Goal: Transaction & Acquisition: Purchase product/service

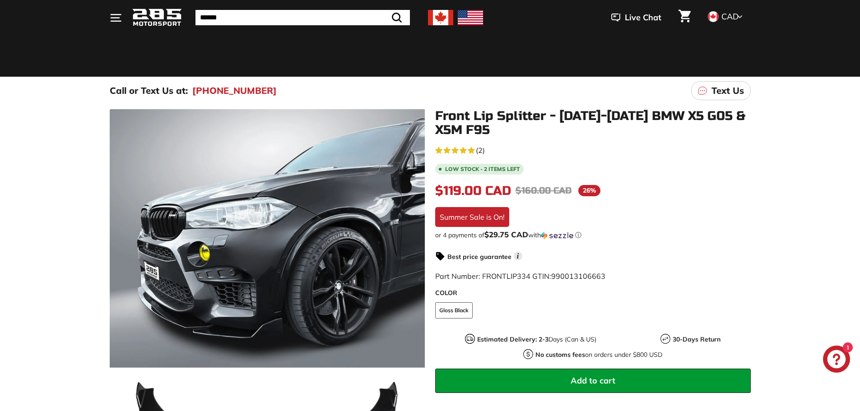
scroll to position [90, 0]
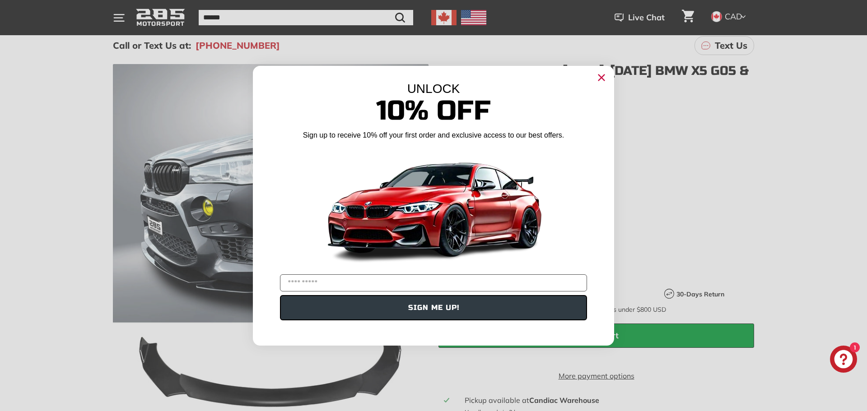
click at [602, 79] on icon "Close dialog" at bounding box center [602, 78] width 6 height 6
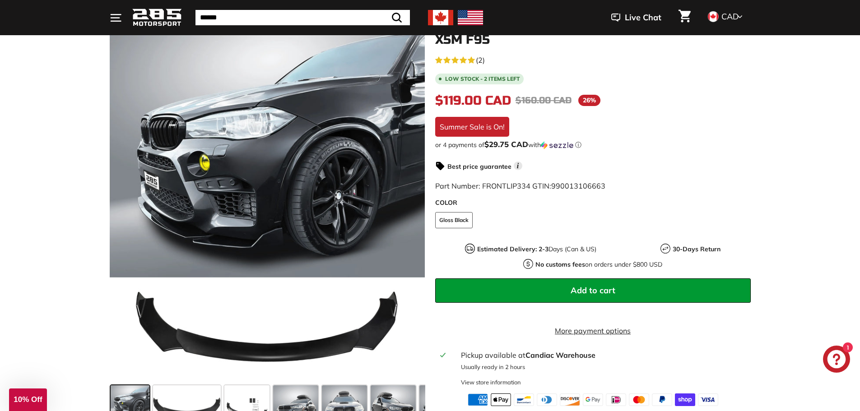
scroll to position [181, 0]
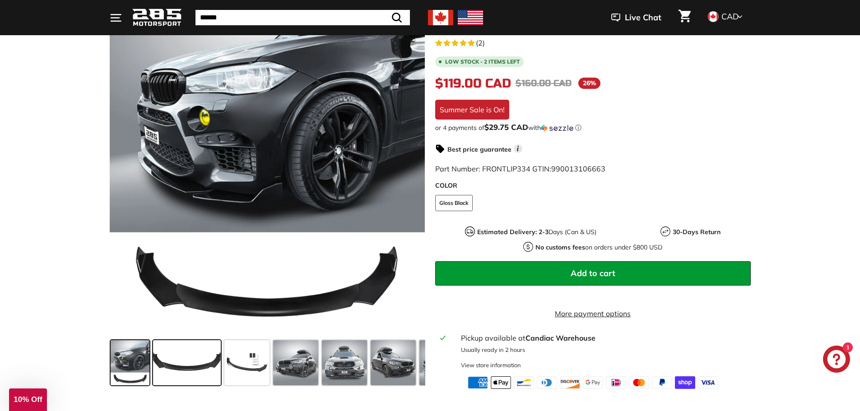
click at [184, 363] on span at bounding box center [187, 362] width 68 height 45
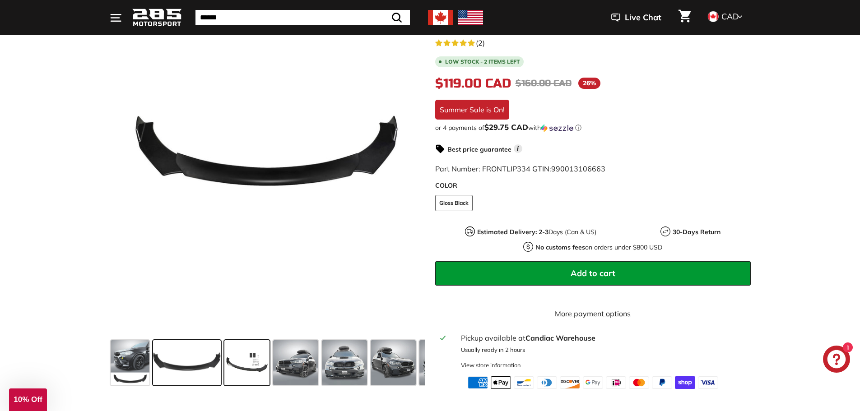
click at [244, 362] on span at bounding box center [246, 362] width 45 height 45
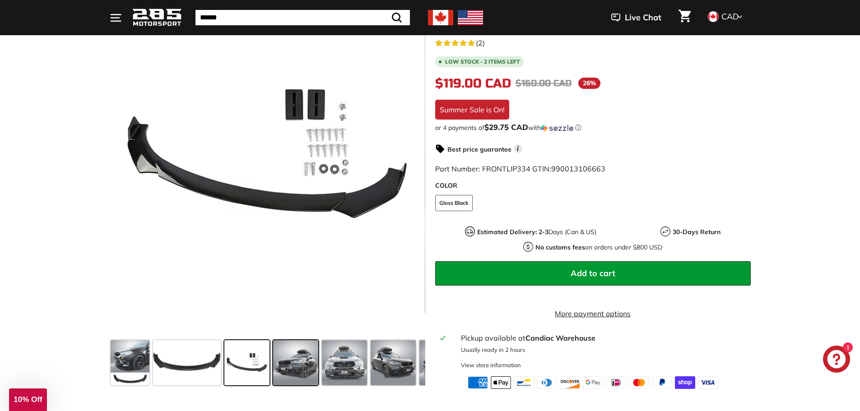
click at [297, 365] on span at bounding box center [295, 362] width 45 height 45
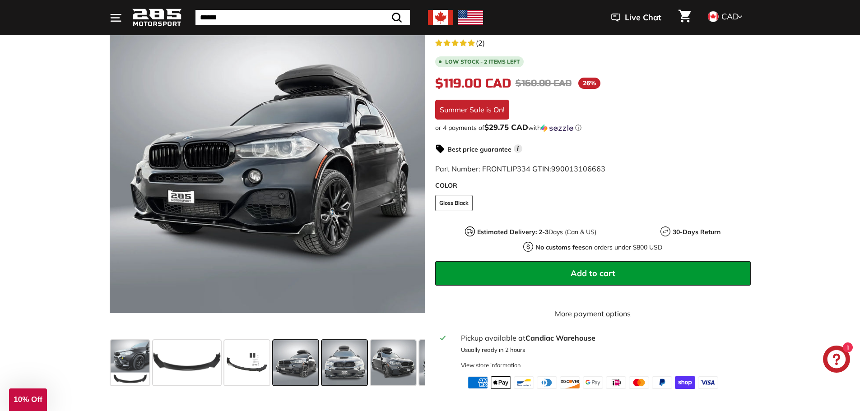
click at [344, 365] on span at bounding box center [344, 362] width 45 height 45
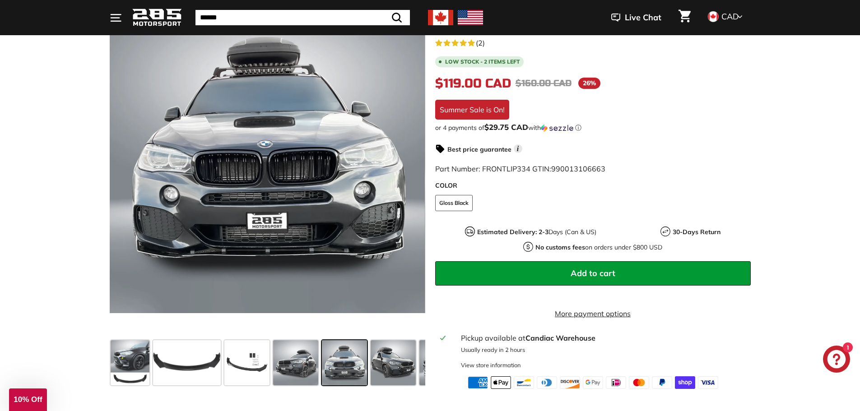
click at [351, 354] on span at bounding box center [344, 362] width 45 height 45
click at [391, 357] on span at bounding box center [393, 362] width 45 height 45
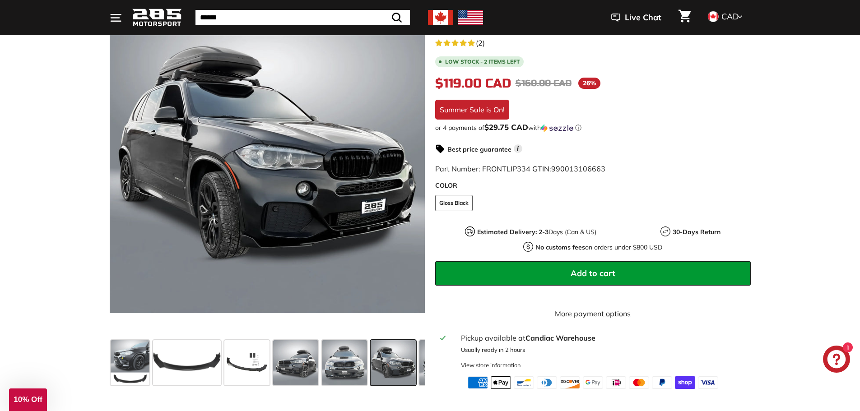
scroll to position [0, 126]
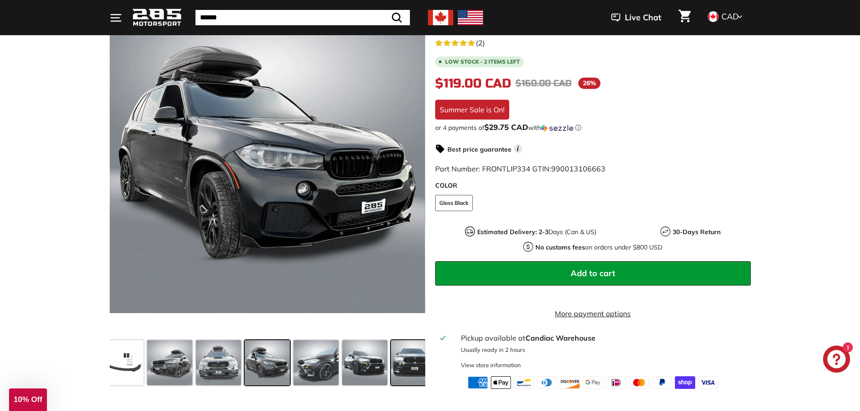
click at [415, 366] on span at bounding box center [413, 362] width 45 height 45
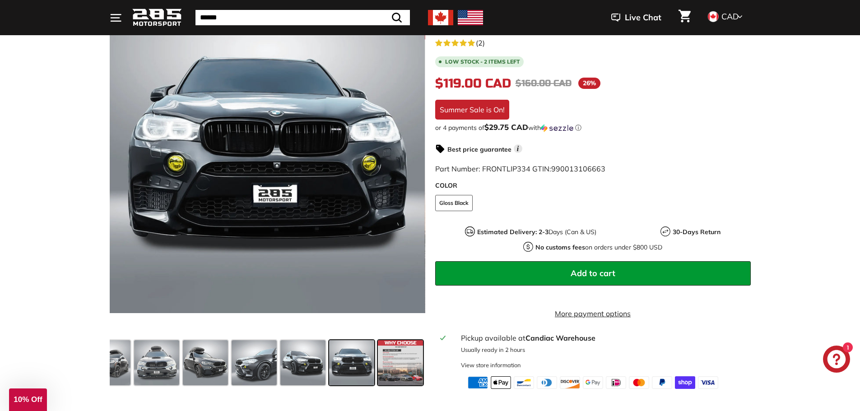
click at [404, 362] on span at bounding box center [400, 362] width 45 height 45
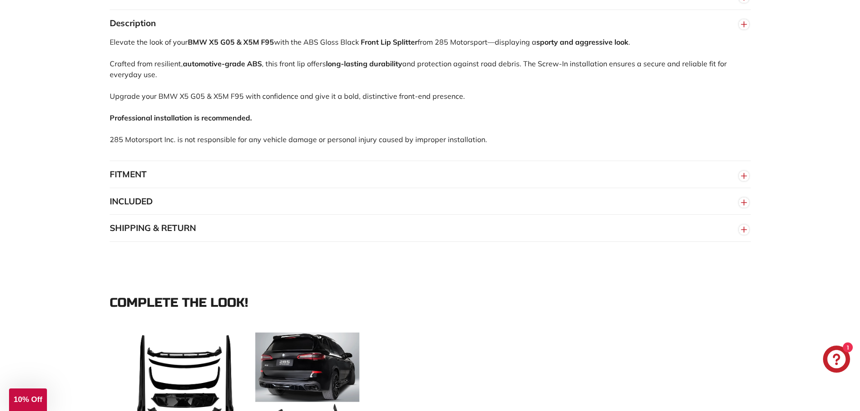
scroll to position [768, 0]
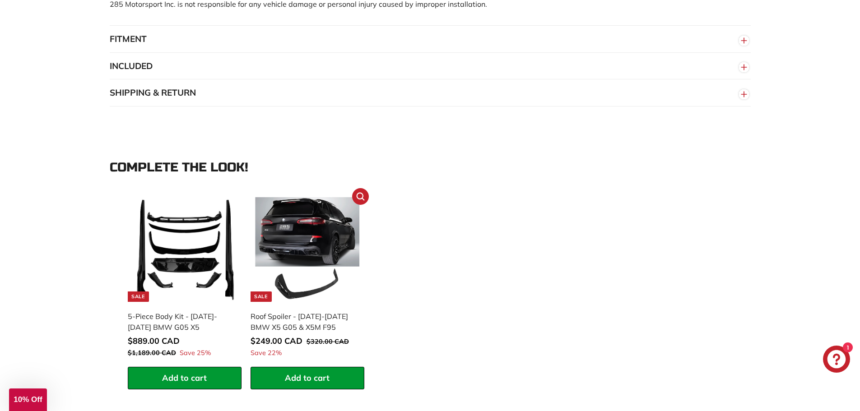
click at [308, 243] on img at bounding box center [307, 249] width 105 height 105
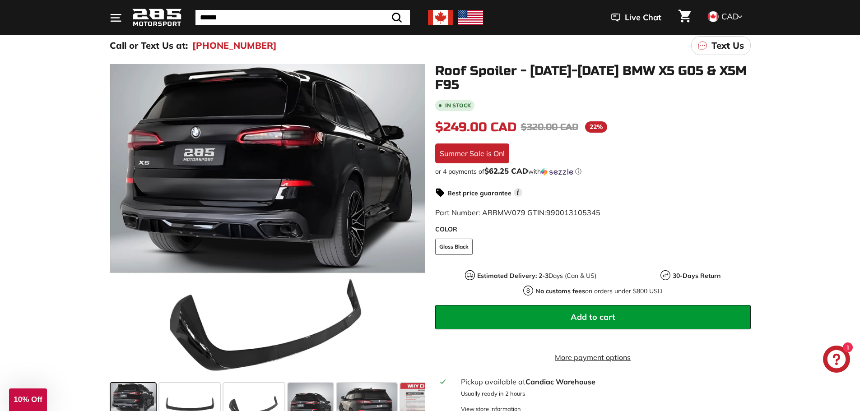
scroll to position [135, 0]
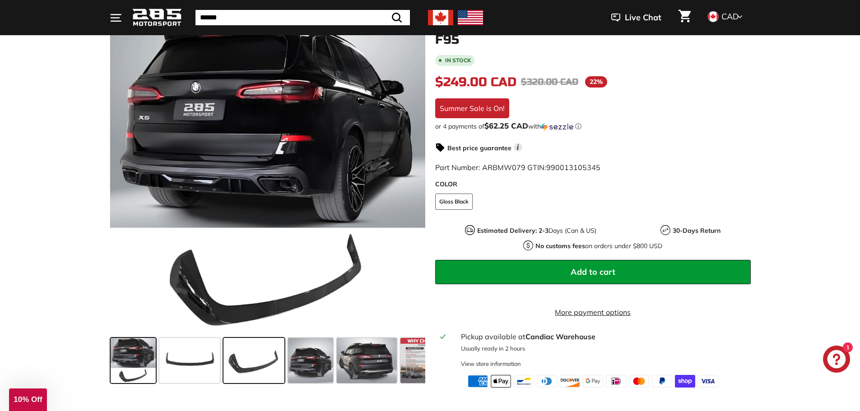
click at [243, 371] on span at bounding box center [254, 360] width 61 height 45
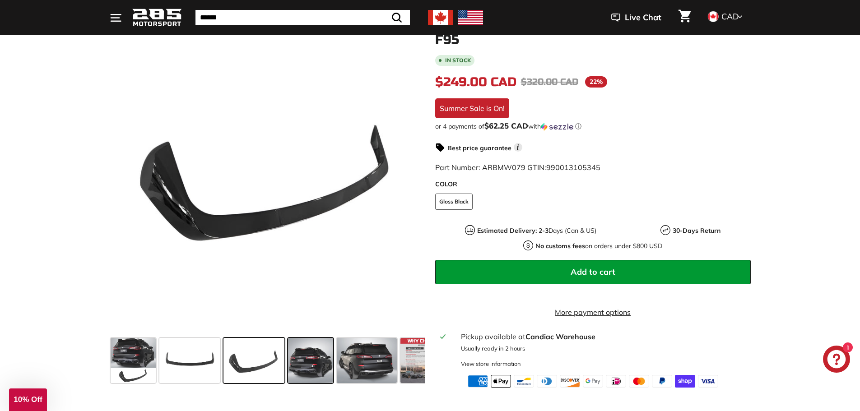
click at [310, 363] on span at bounding box center [310, 360] width 45 height 45
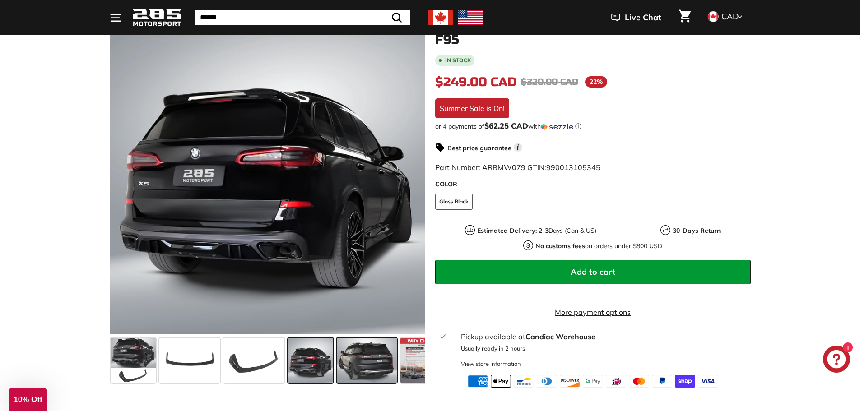
click at [352, 365] on span at bounding box center [367, 360] width 60 height 45
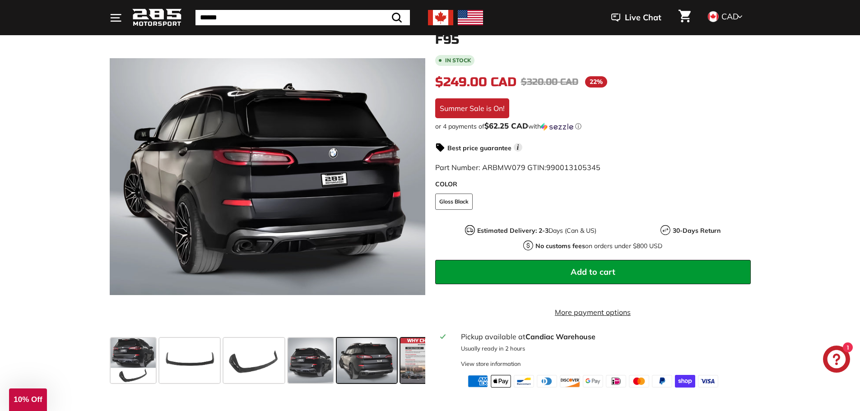
click at [407, 369] on span at bounding box center [423, 360] width 45 height 45
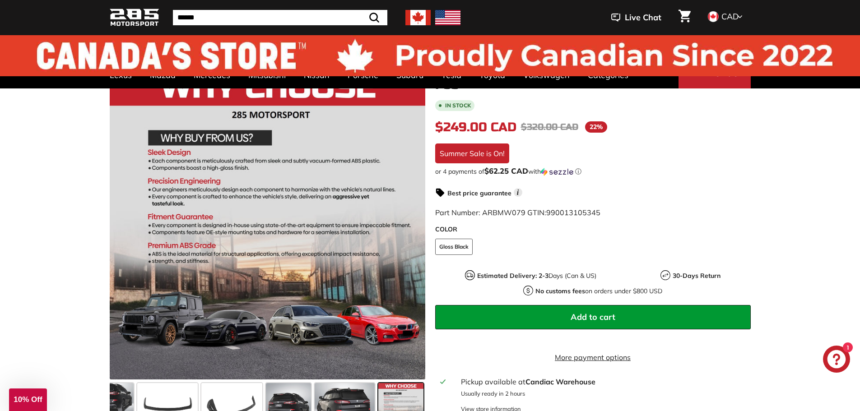
scroll to position [0, 0]
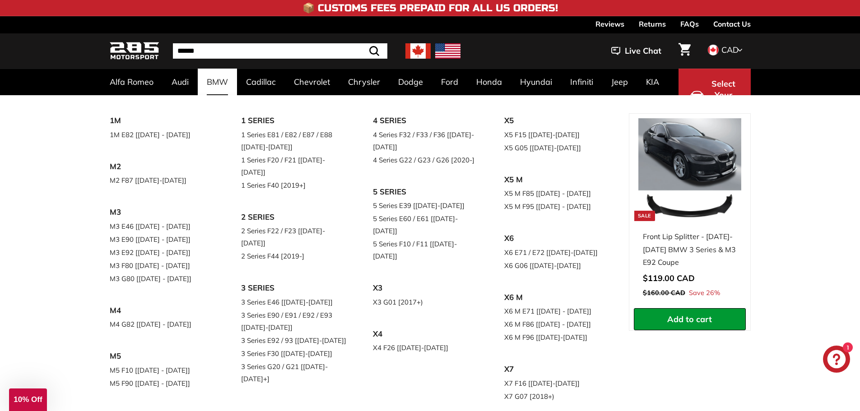
click at [219, 81] on link "BMW" at bounding box center [217, 82] width 39 height 27
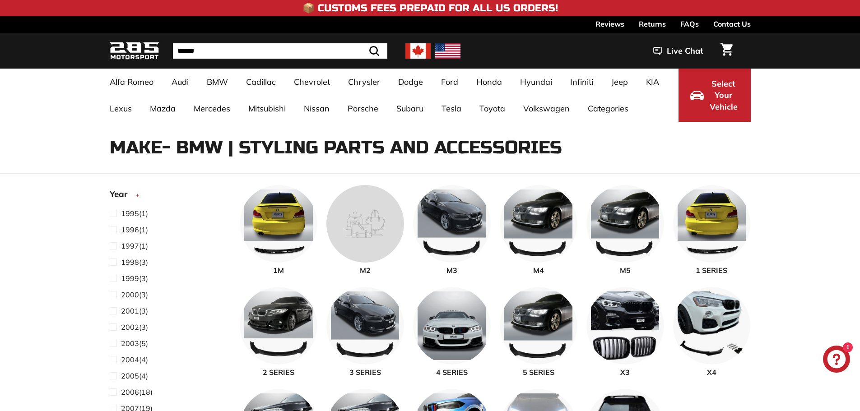
select select "**********"
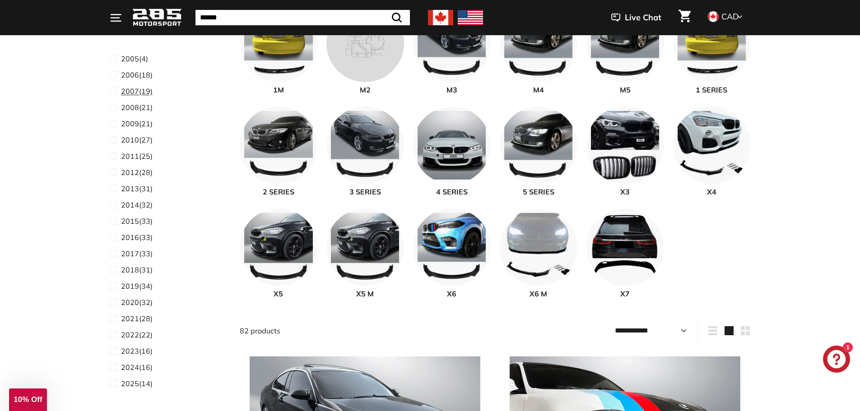
scroll to position [226, 0]
click at [129, 307] on span "2023" at bounding box center [130, 306] width 18 height 9
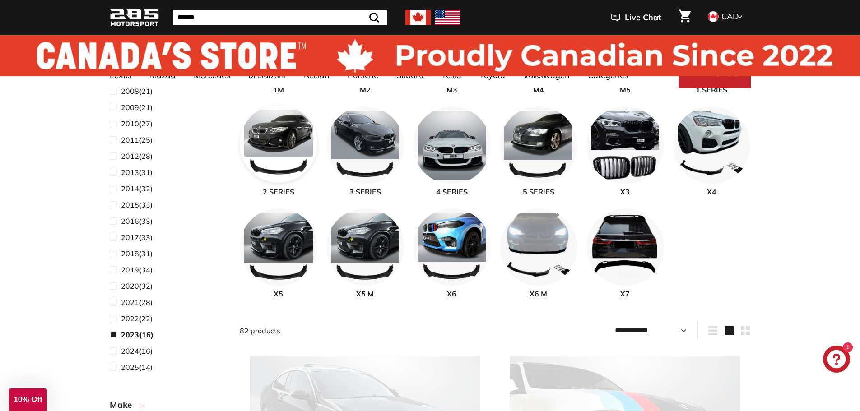
scroll to position [255, 0]
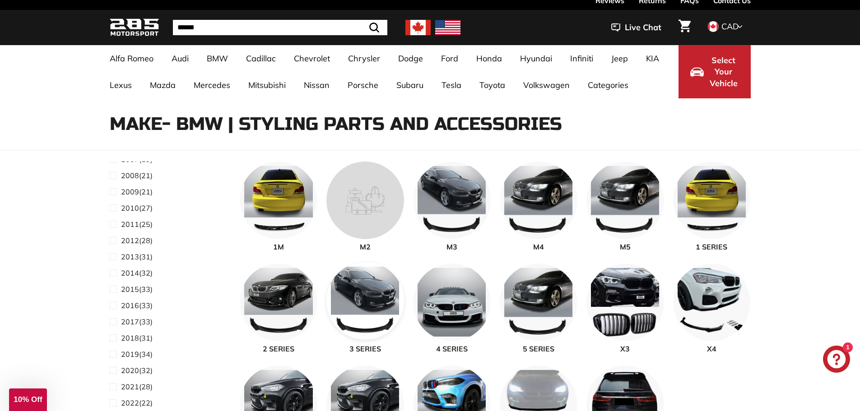
select select "**********"
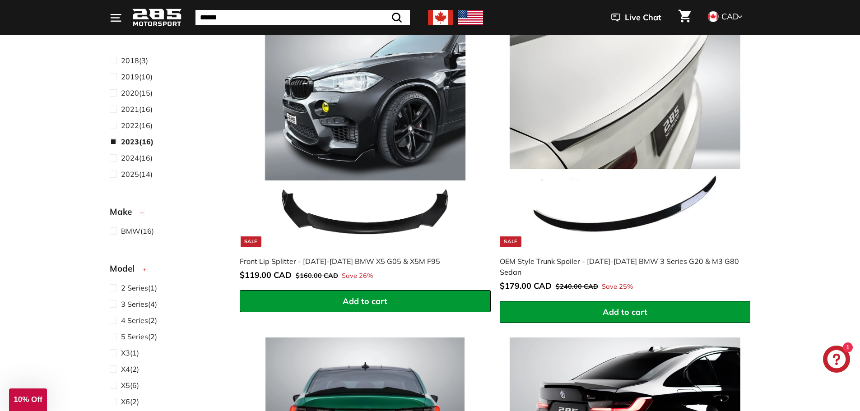
scroll to position [135, 0]
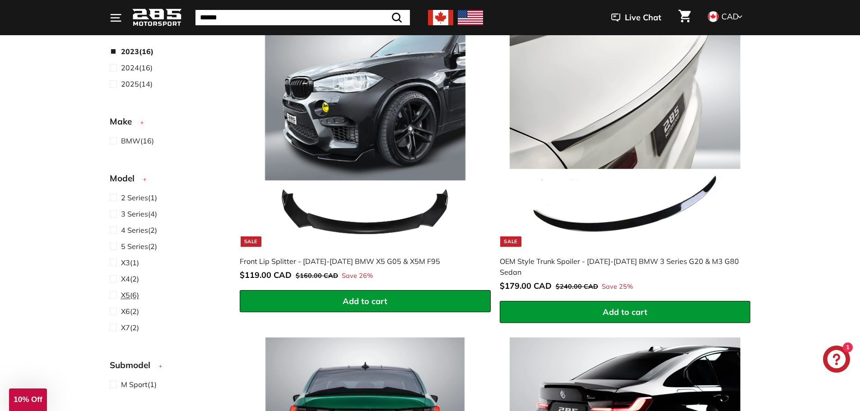
click at [126, 297] on span "X5" at bounding box center [125, 295] width 9 height 9
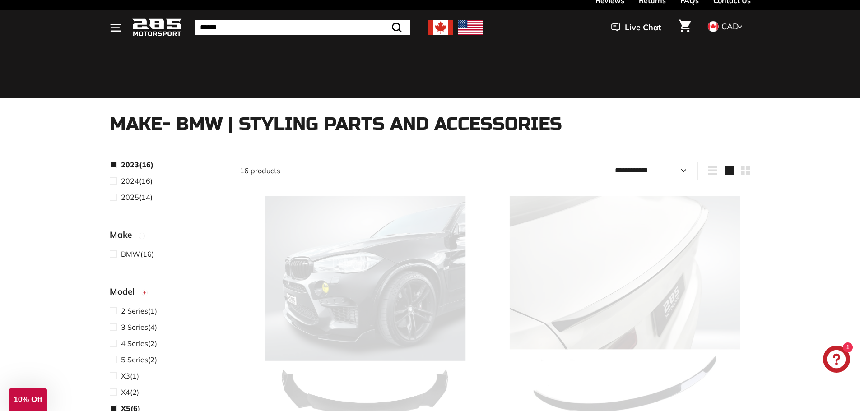
select select "**********"
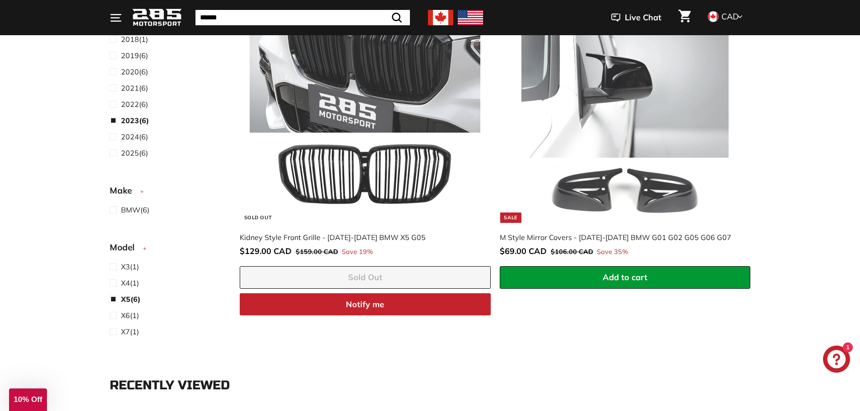
scroll to position [746, 0]
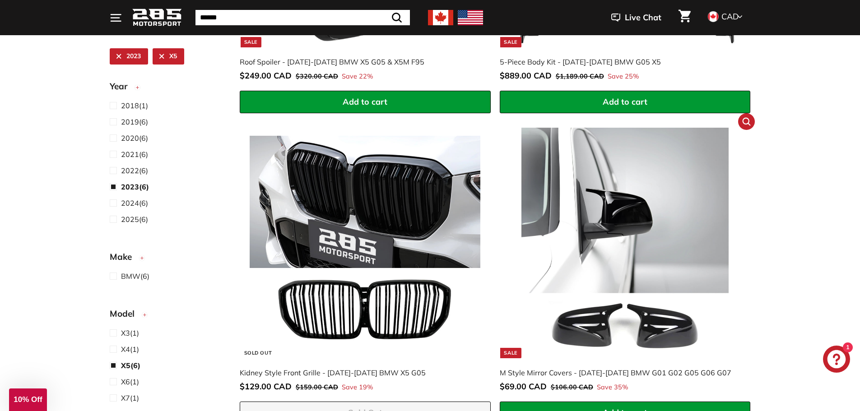
click at [631, 228] on img at bounding box center [625, 243] width 231 height 231
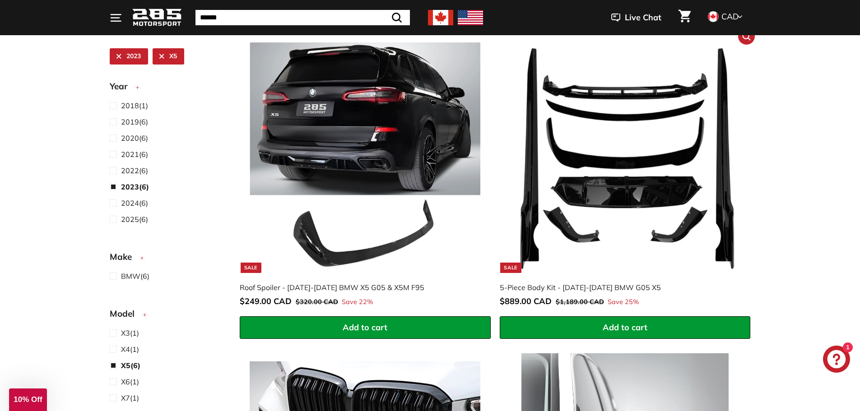
click at [621, 100] on img at bounding box center [625, 157] width 231 height 231
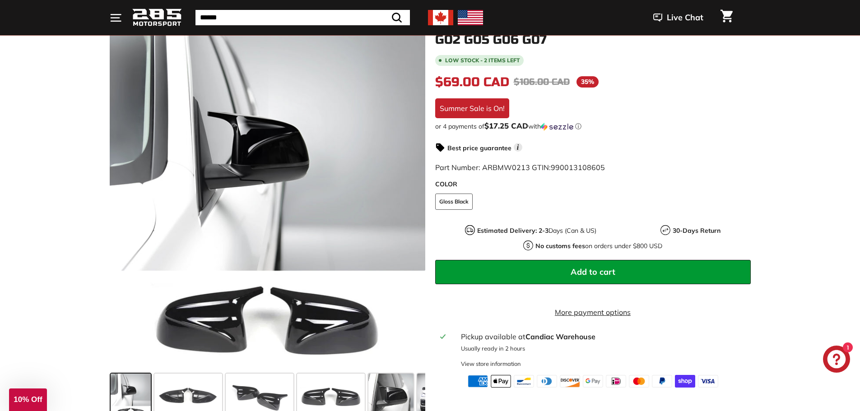
scroll to position [181, 0]
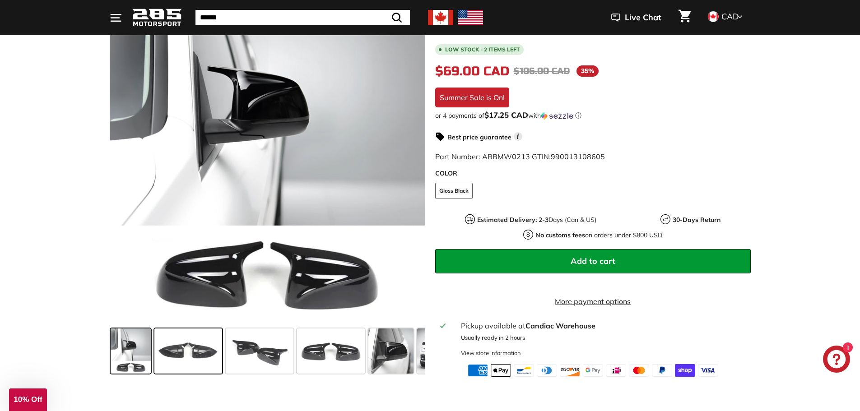
click at [194, 350] on span at bounding box center [188, 351] width 68 height 45
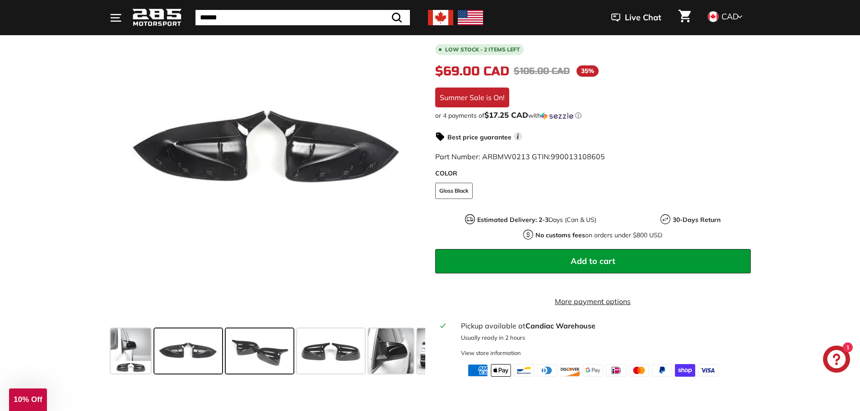
click at [245, 350] on span at bounding box center [260, 351] width 68 height 45
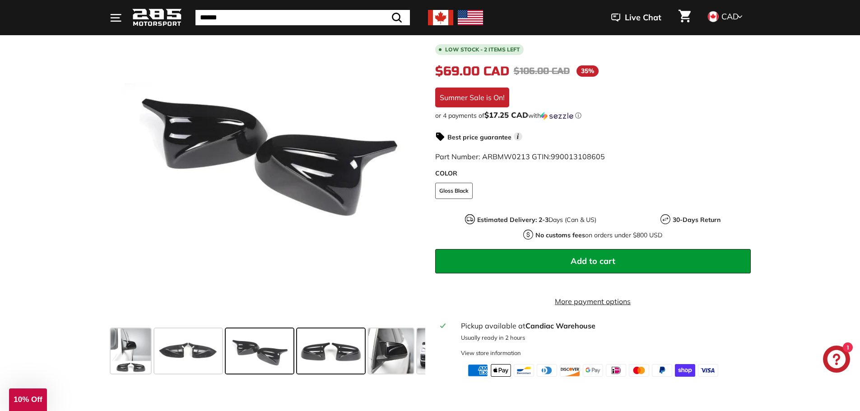
click at [322, 352] on span at bounding box center [331, 351] width 68 height 45
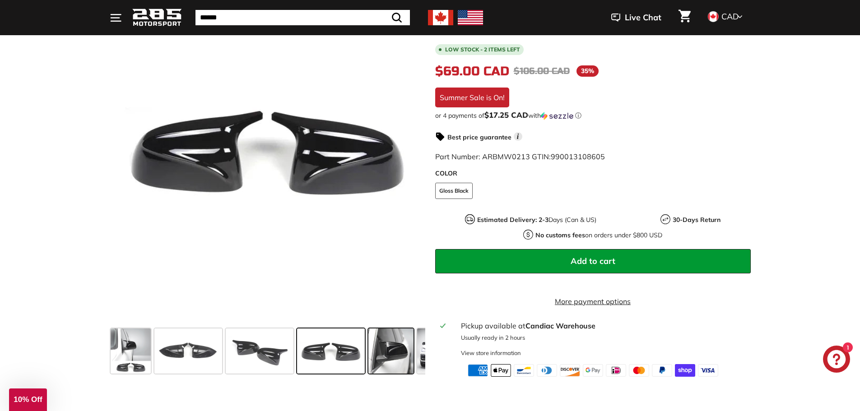
click at [373, 357] on span at bounding box center [390, 351] width 45 height 45
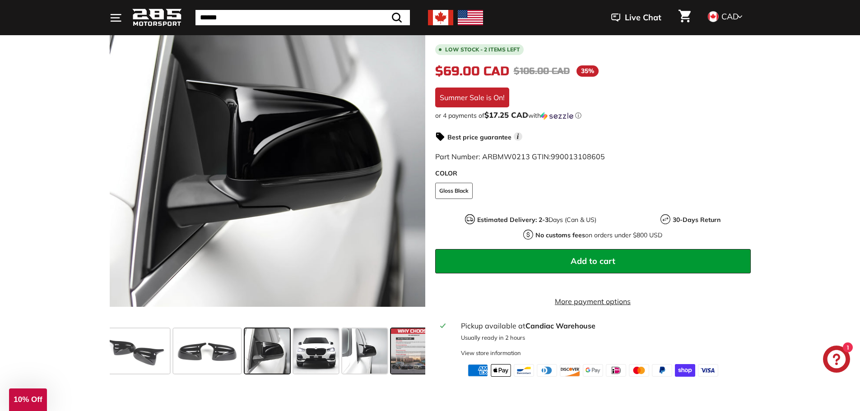
click at [407, 359] on span at bounding box center [413, 351] width 45 height 45
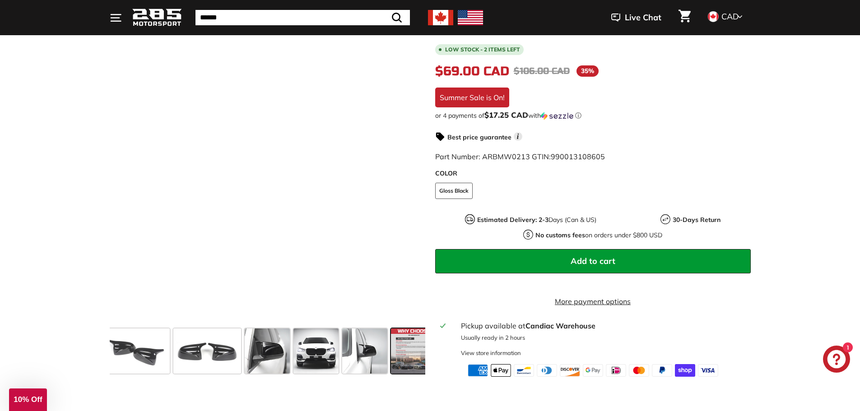
scroll to position [0, 137]
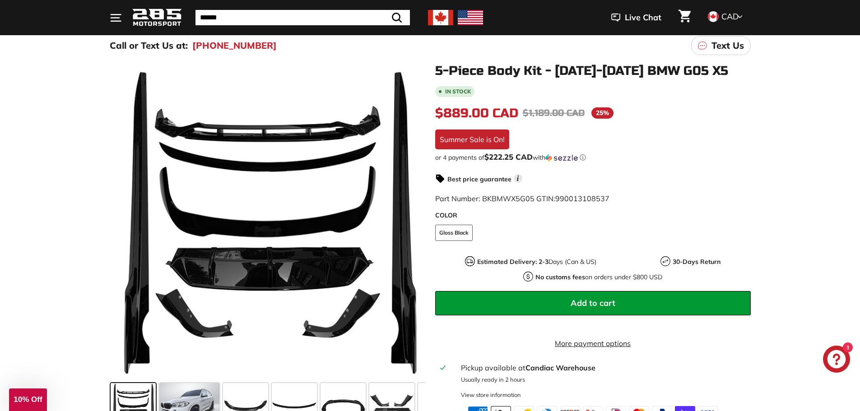
scroll to position [135, 0]
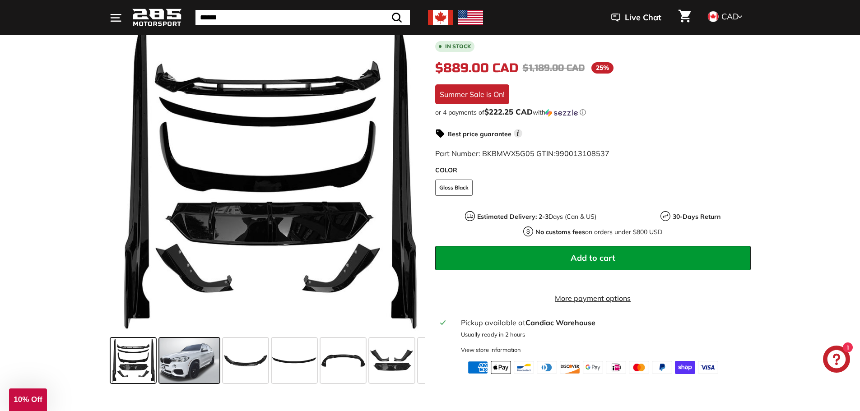
click at [177, 368] on span at bounding box center [189, 360] width 60 height 45
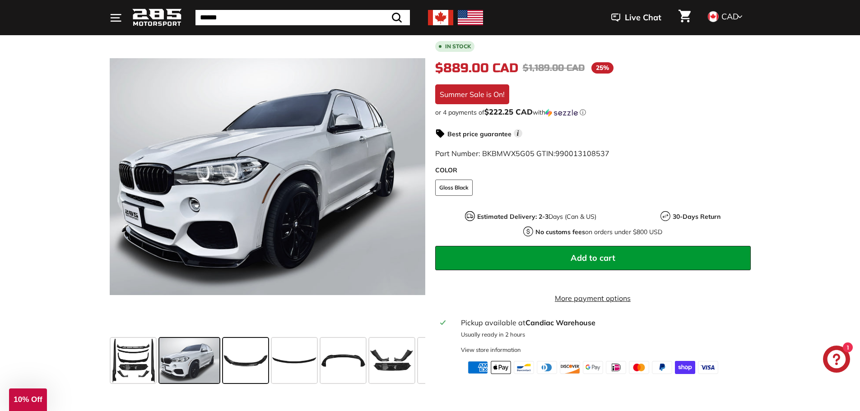
click at [248, 373] on span at bounding box center [245, 360] width 45 height 45
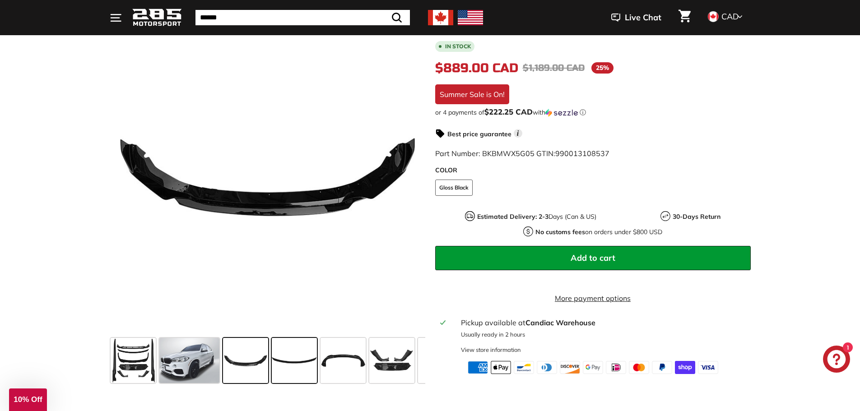
click at [298, 370] on span at bounding box center [294, 360] width 45 height 45
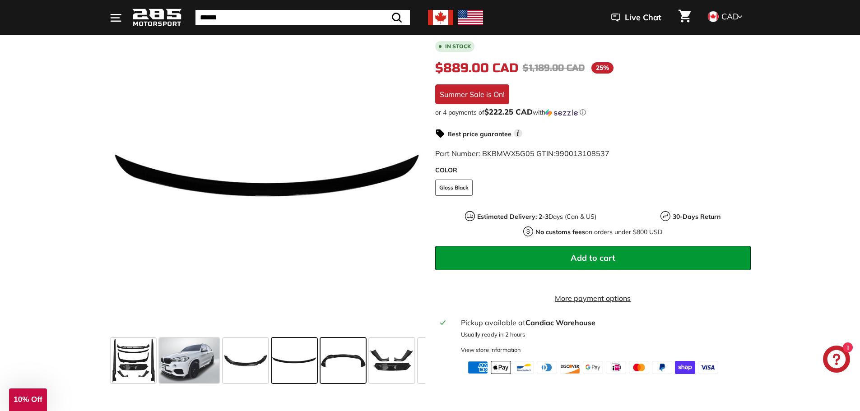
click at [338, 369] on span at bounding box center [343, 360] width 45 height 45
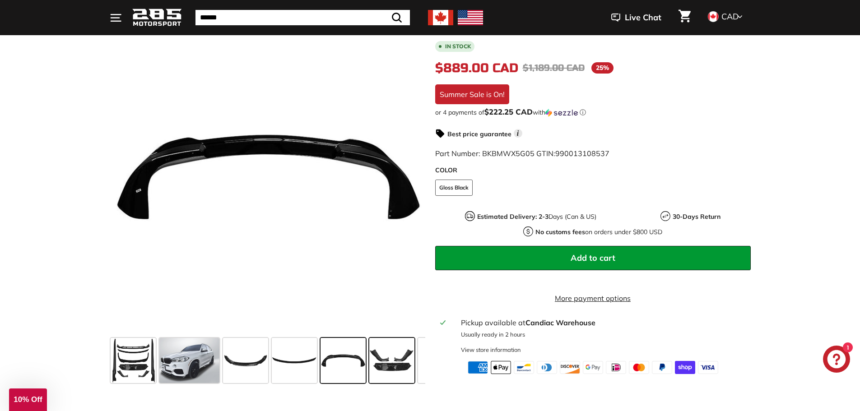
click at [378, 369] on span at bounding box center [391, 360] width 45 height 45
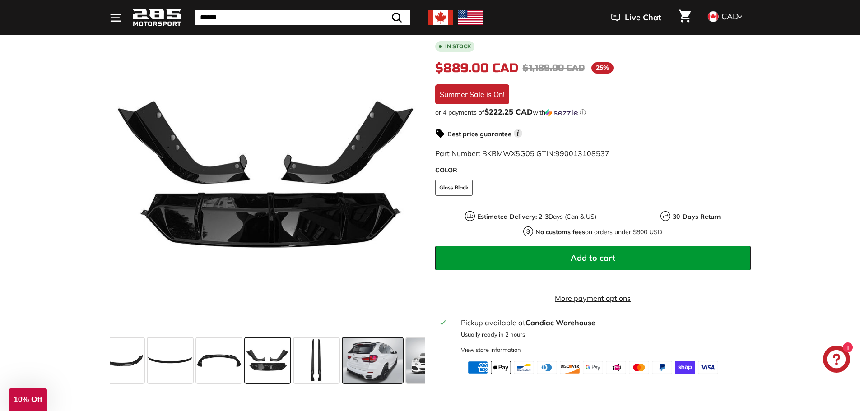
click at [377, 365] on span at bounding box center [373, 360] width 60 height 45
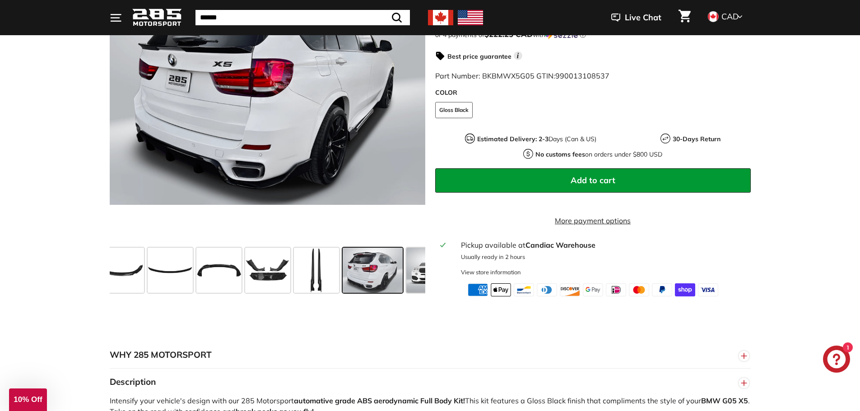
scroll to position [90, 0]
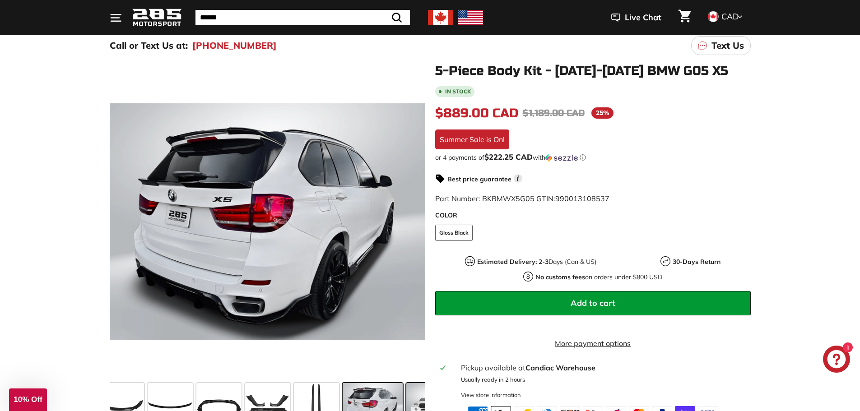
click at [417, 398] on span at bounding box center [428, 405] width 45 height 45
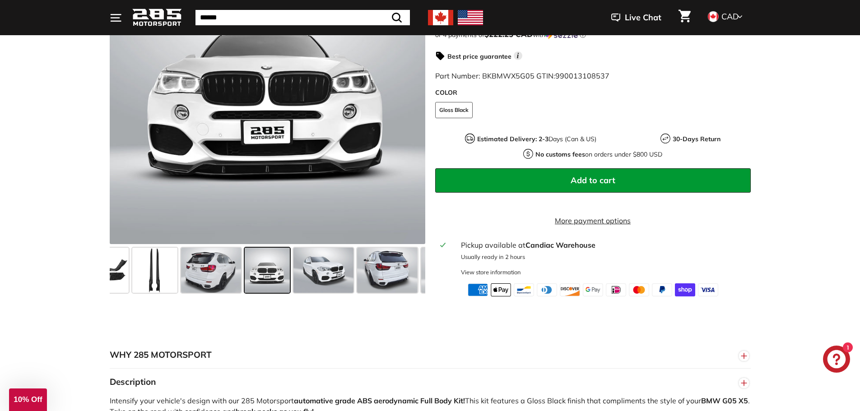
scroll to position [181, 0]
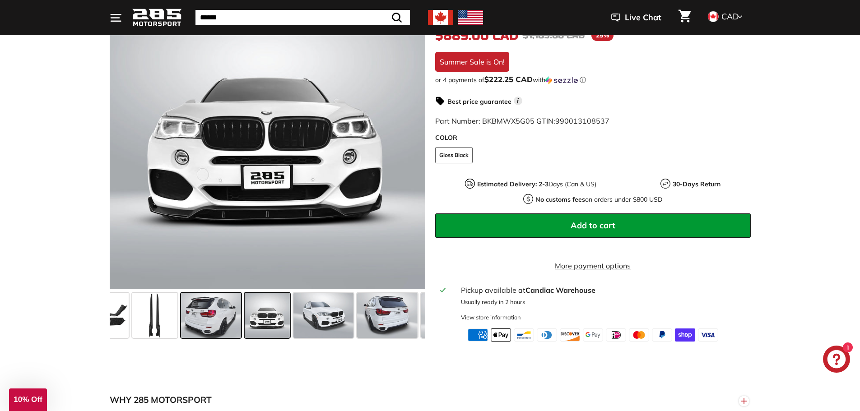
click at [213, 310] on span at bounding box center [211, 315] width 60 height 45
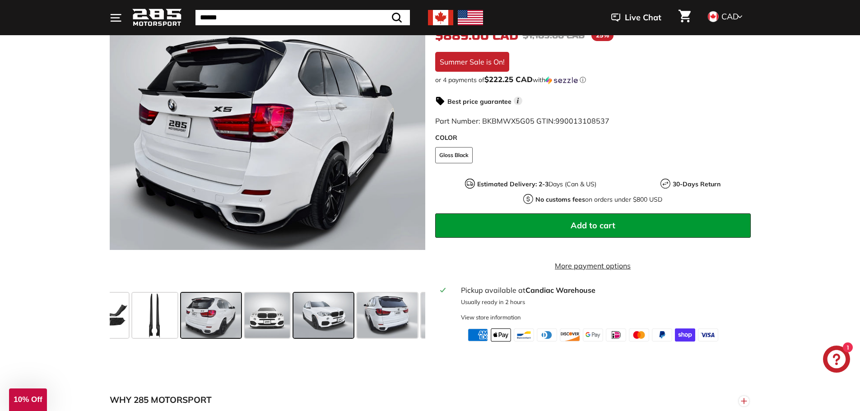
click at [341, 313] on span at bounding box center [324, 315] width 60 height 45
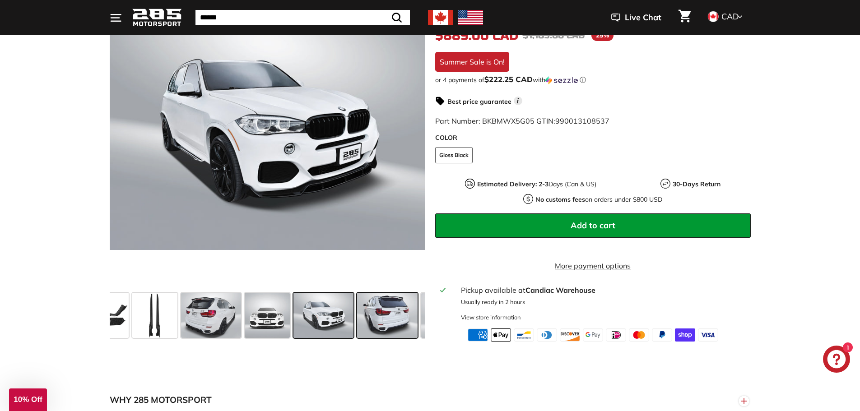
click at [395, 324] on span at bounding box center [387, 315] width 60 height 45
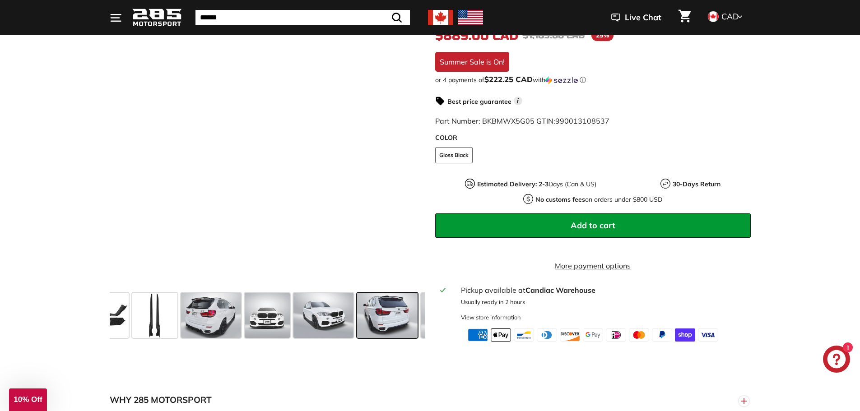
scroll to position [0, 392]
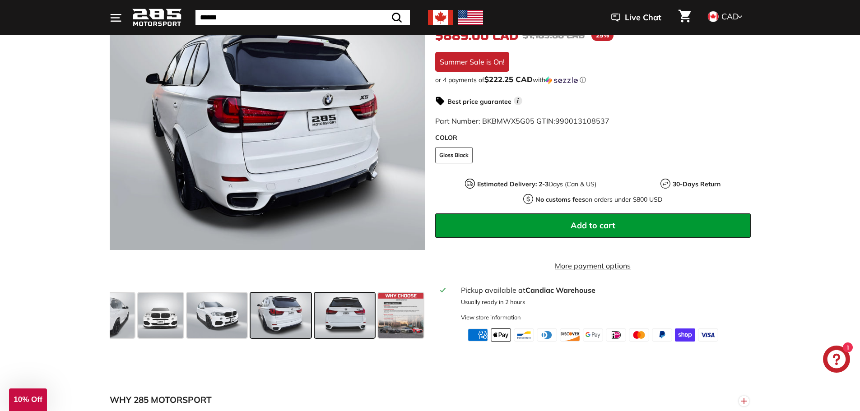
click at [363, 315] on span at bounding box center [345, 315] width 60 height 45
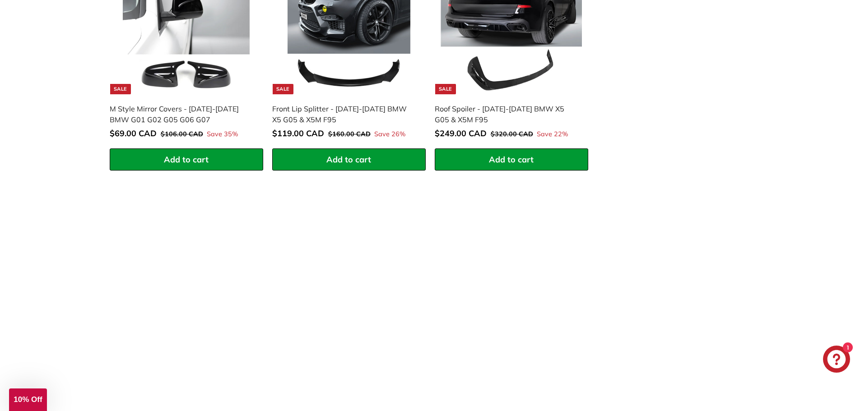
scroll to position [1309, 0]
